Goal: Information Seeking & Learning: Learn about a topic

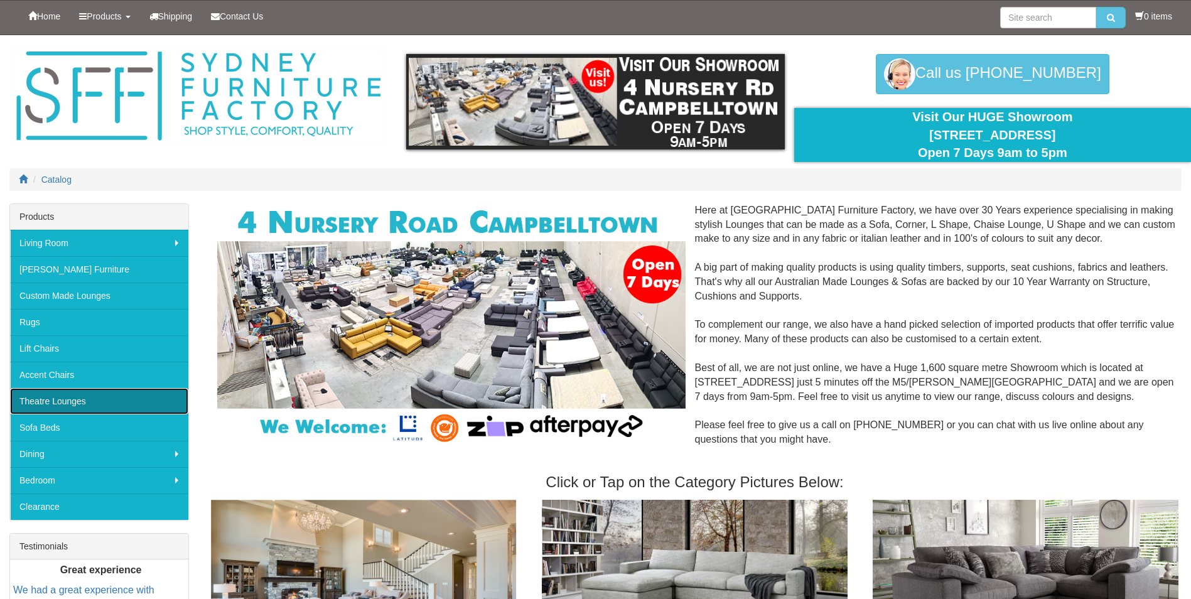
click at [55, 401] on link "Theatre Lounges" at bounding box center [99, 401] width 178 height 26
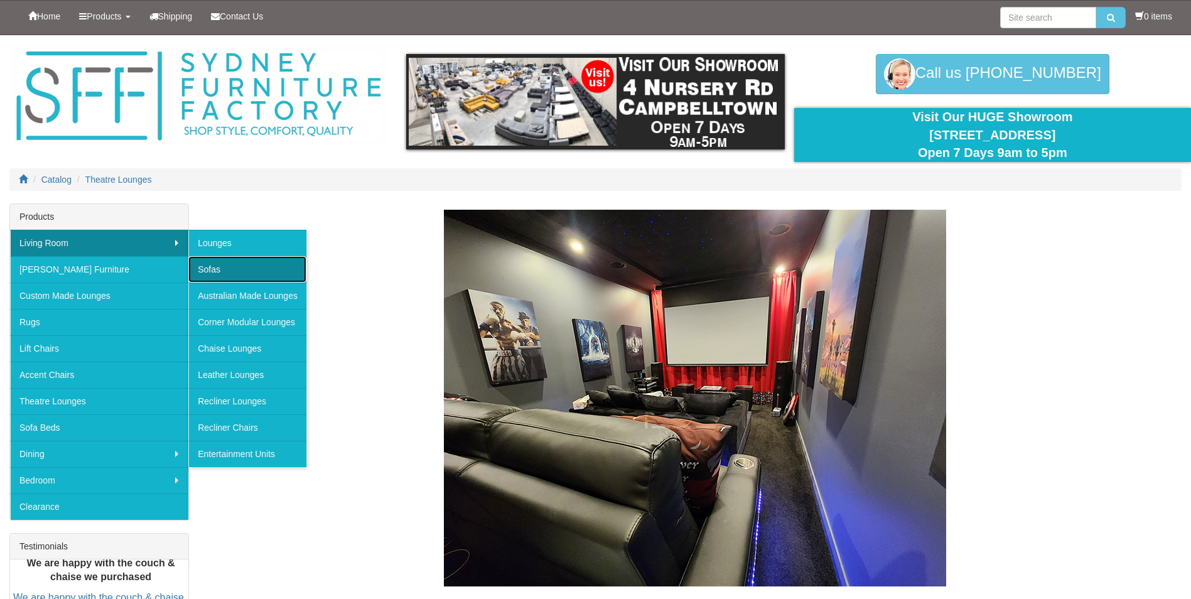
click at [215, 256] on link "Sofas" at bounding box center [247, 269] width 118 height 26
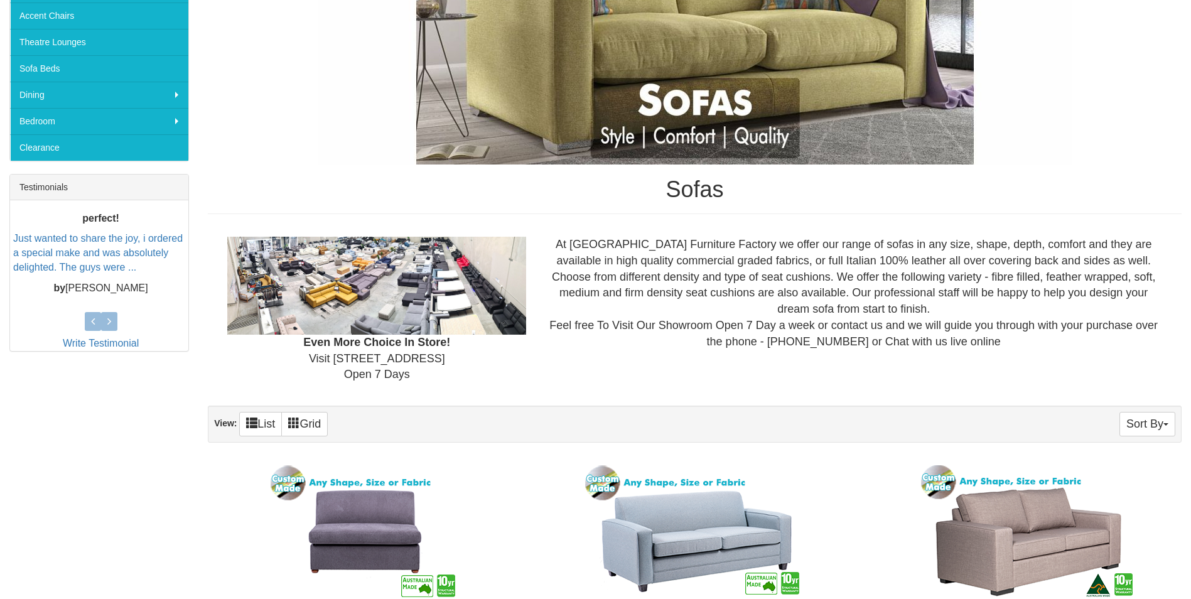
scroll to position [188, 0]
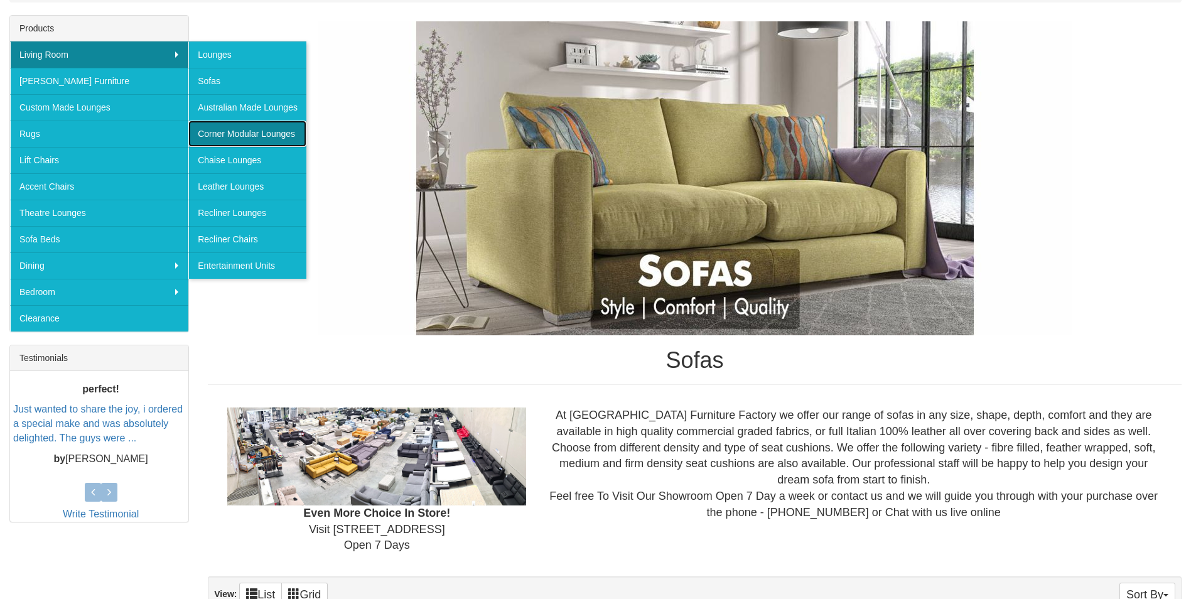
click at [235, 136] on link "Corner Modular Lounges" at bounding box center [247, 134] width 118 height 26
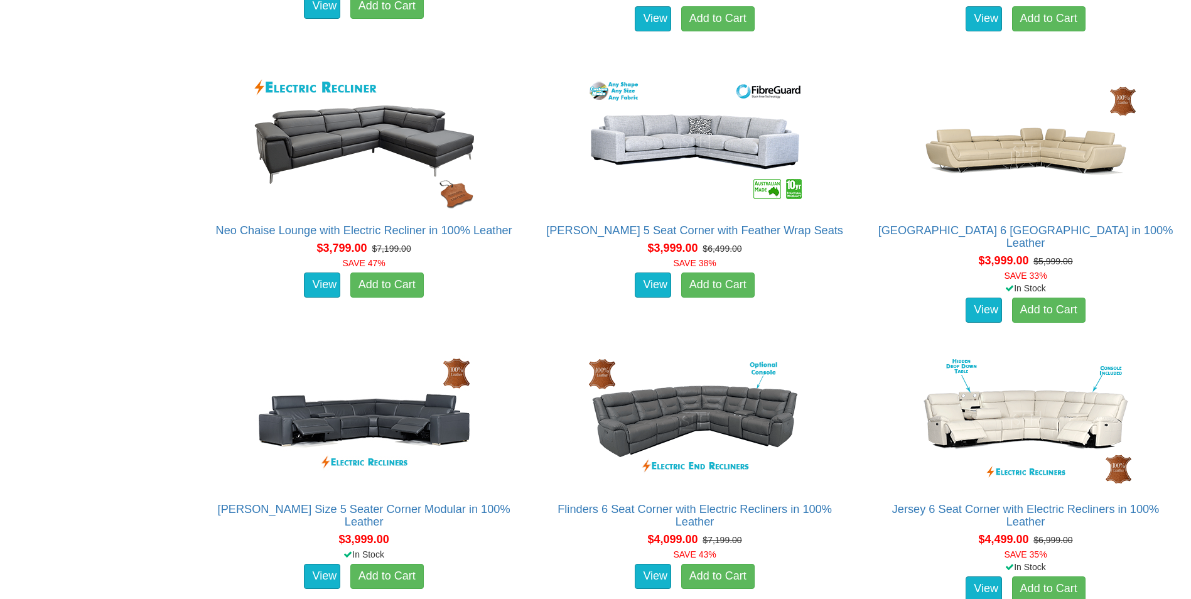
scroll to position [2700, 0]
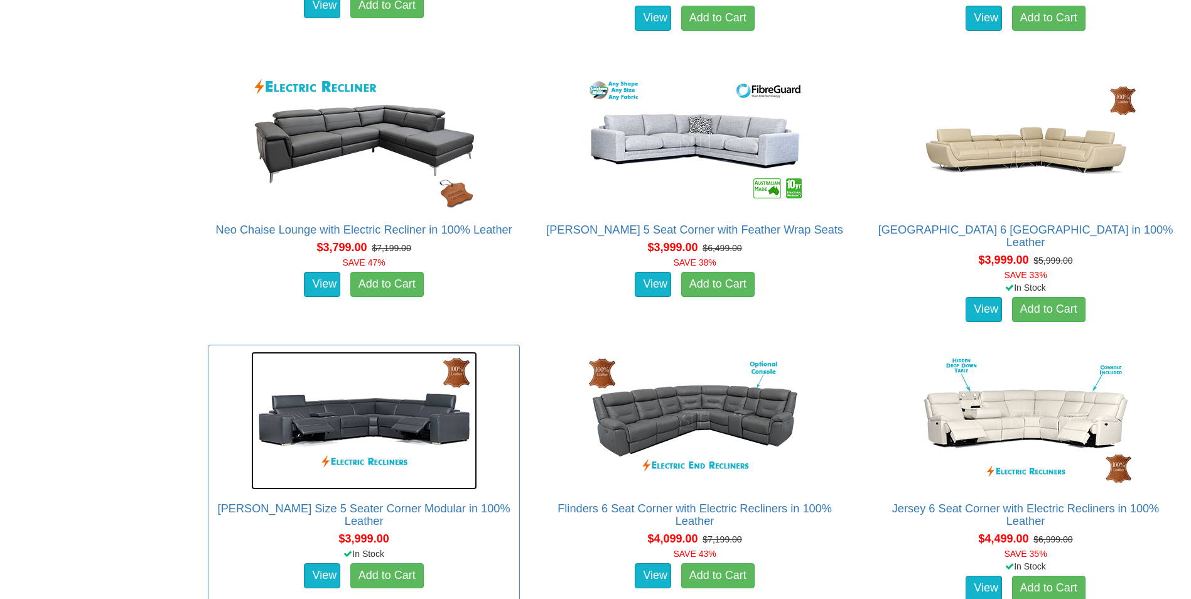
click at [417, 416] on img at bounding box center [364, 421] width 226 height 138
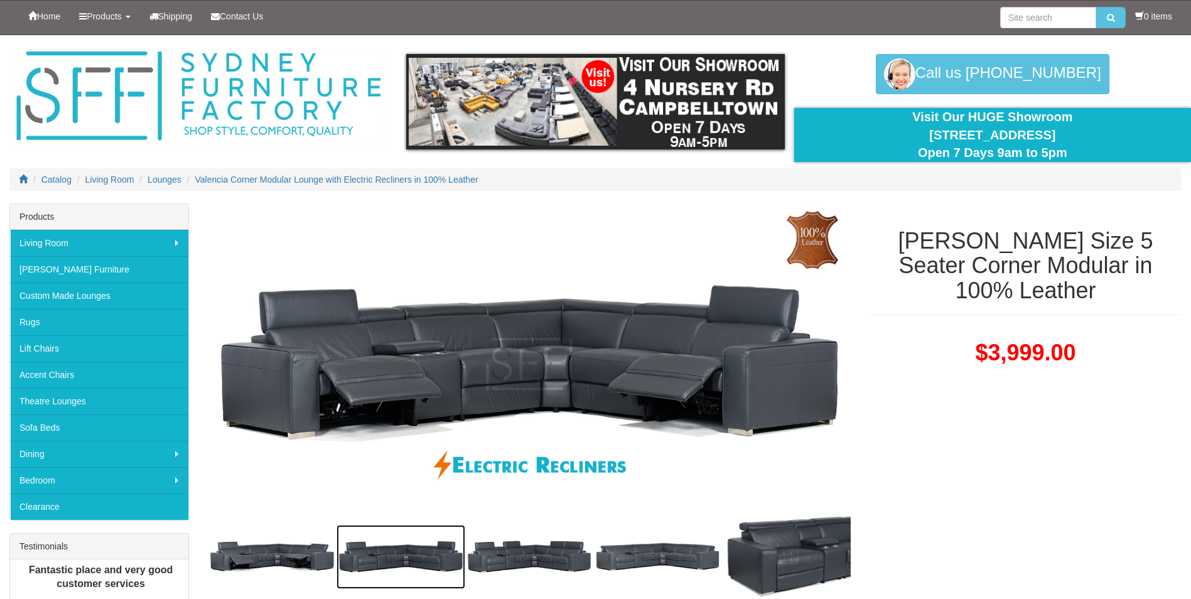
click at [414, 551] on img at bounding box center [401, 557] width 129 height 64
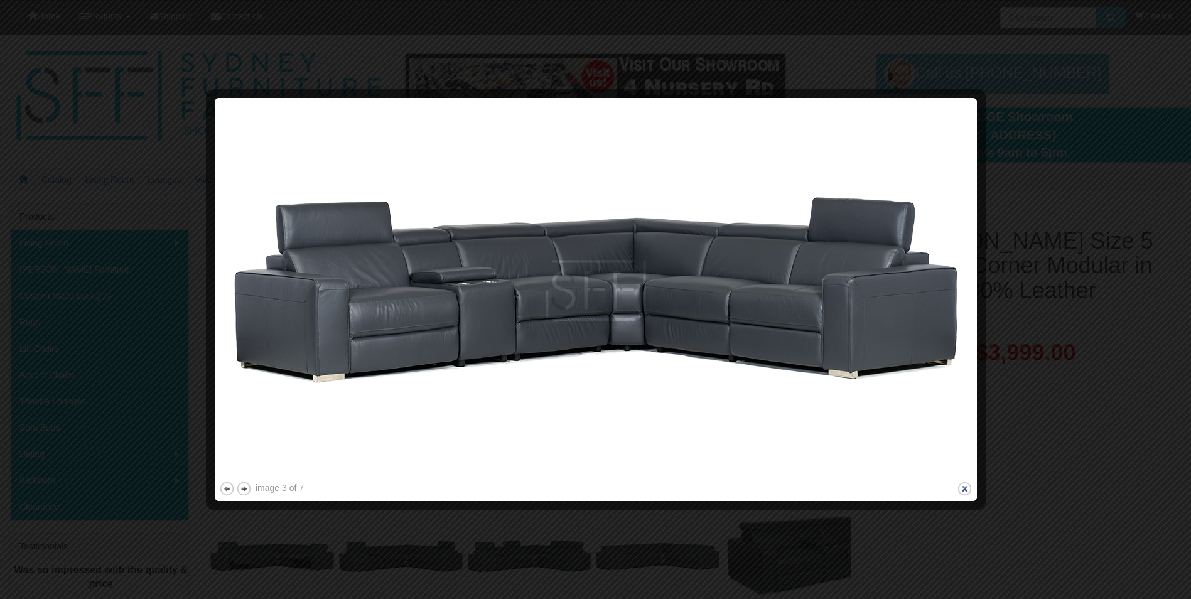
click at [971, 493] on button "close" at bounding box center [965, 489] width 16 height 16
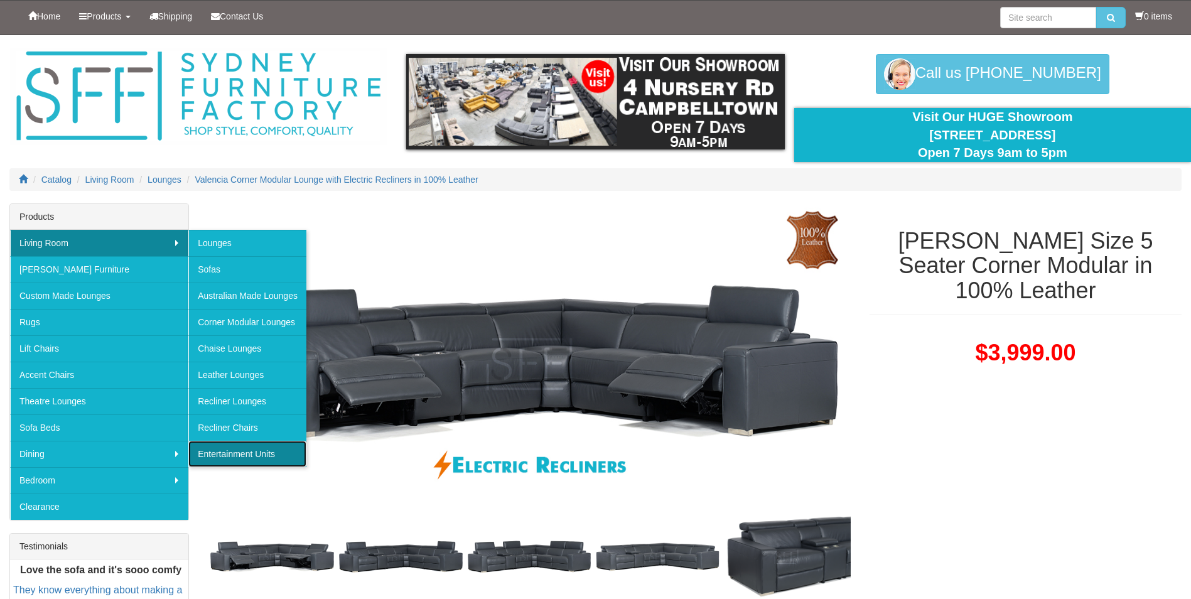
click at [236, 445] on link "Entertainment Units" at bounding box center [247, 454] width 118 height 26
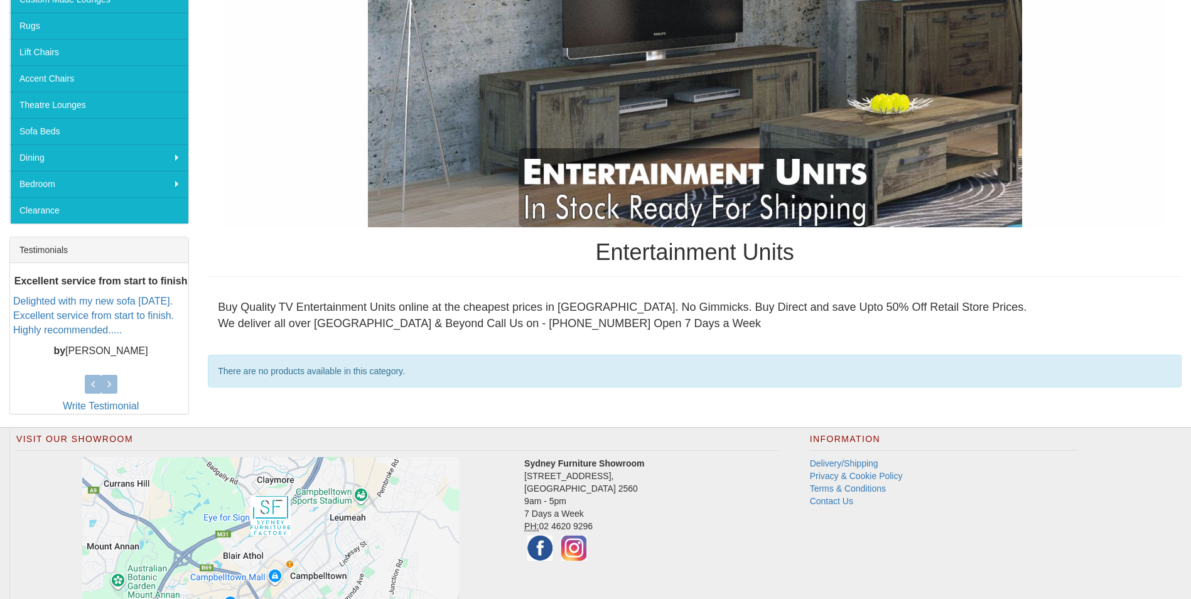
scroll to position [61, 0]
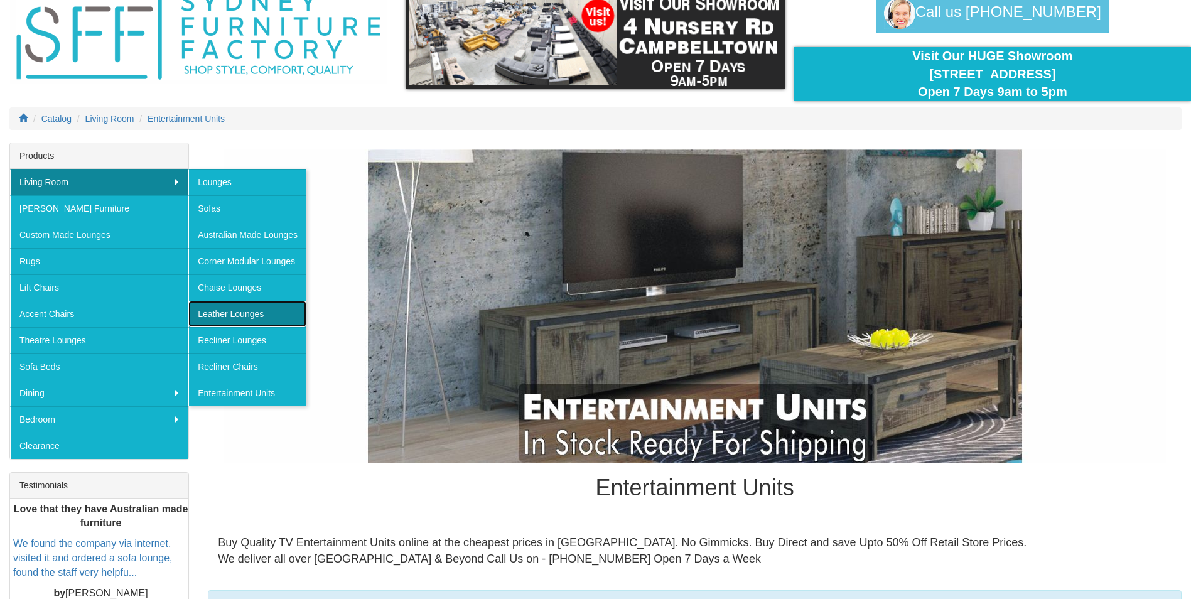
click at [229, 315] on link "Leather Lounges" at bounding box center [247, 314] width 118 height 26
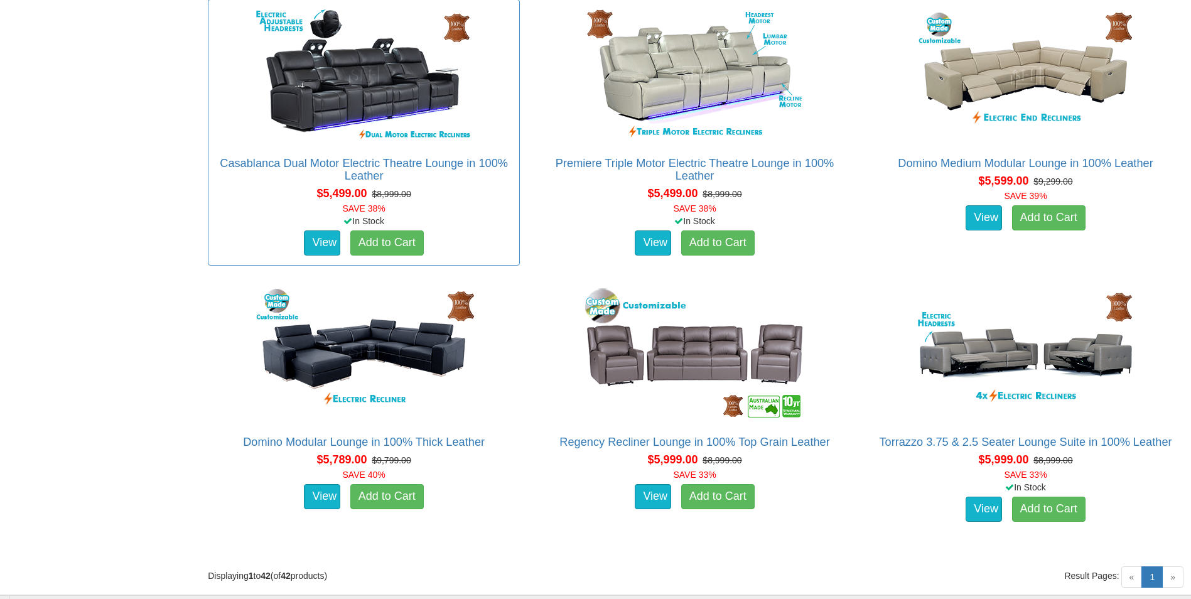
scroll to position [3968, 0]
